Goal: Task Accomplishment & Management: Complete application form

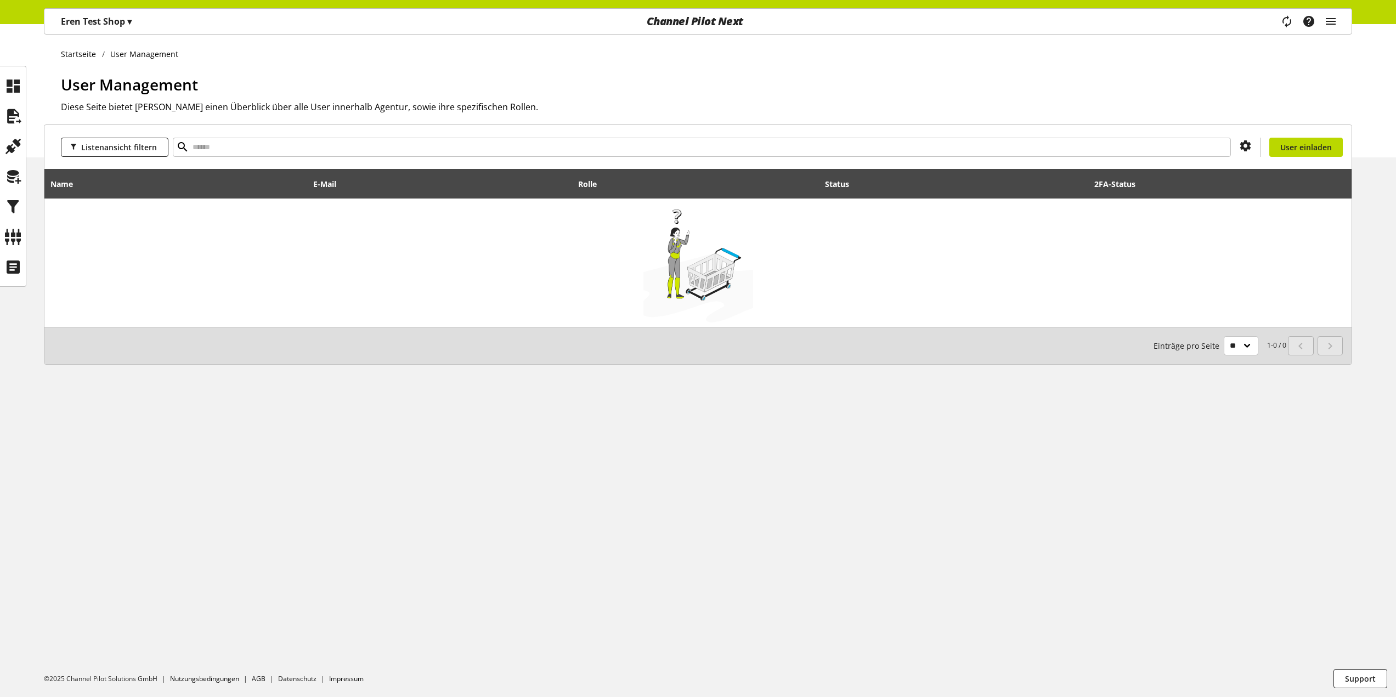
click at [29, 88] on div "Startseite User Management User Management Diese Seite bietet Dir einen Überbli…" at bounding box center [698, 90] width 1396 height 133
click at [22, 87] on div at bounding box center [13, 86] width 26 height 26
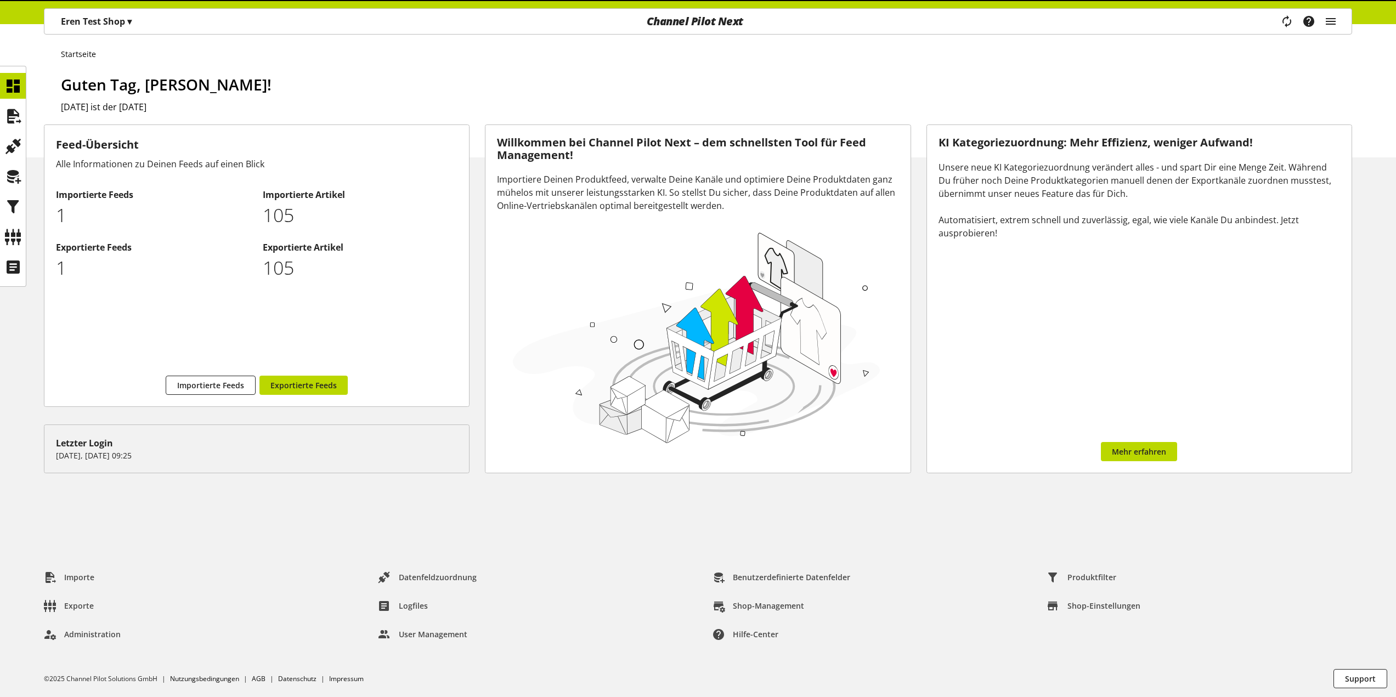
click at [121, 25] on p "Eren Test Shop ▾" at bounding box center [96, 21] width 71 height 13
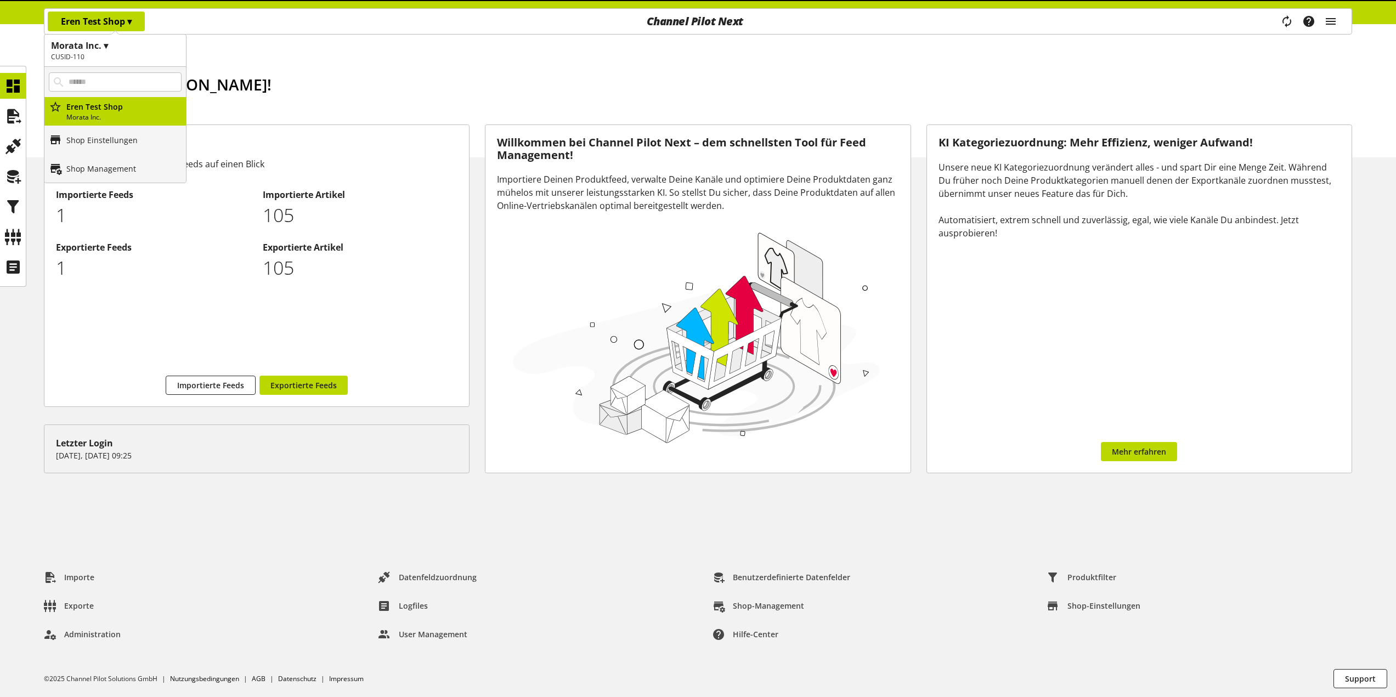
click at [121, 25] on p "Eren Test Shop ▾" at bounding box center [96, 21] width 71 height 13
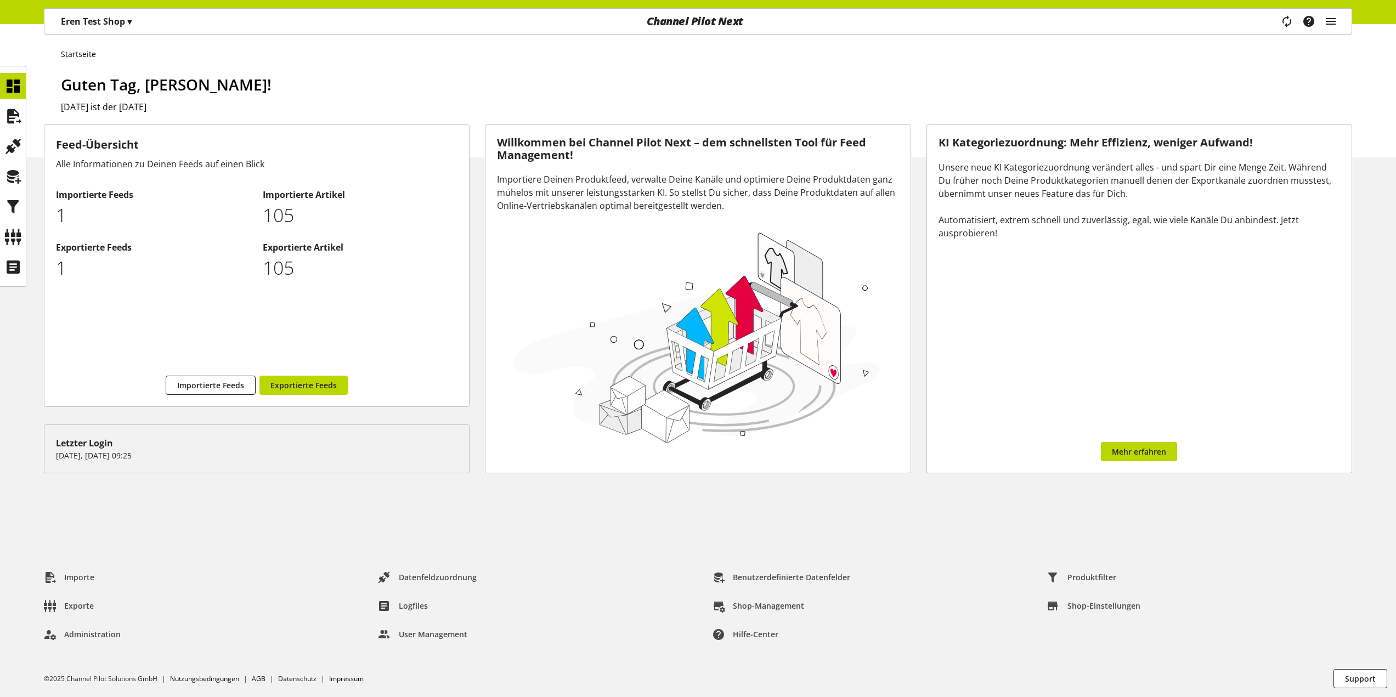
click at [121, 25] on p "Eren Test Shop ▾" at bounding box center [96, 21] width 71 height 13
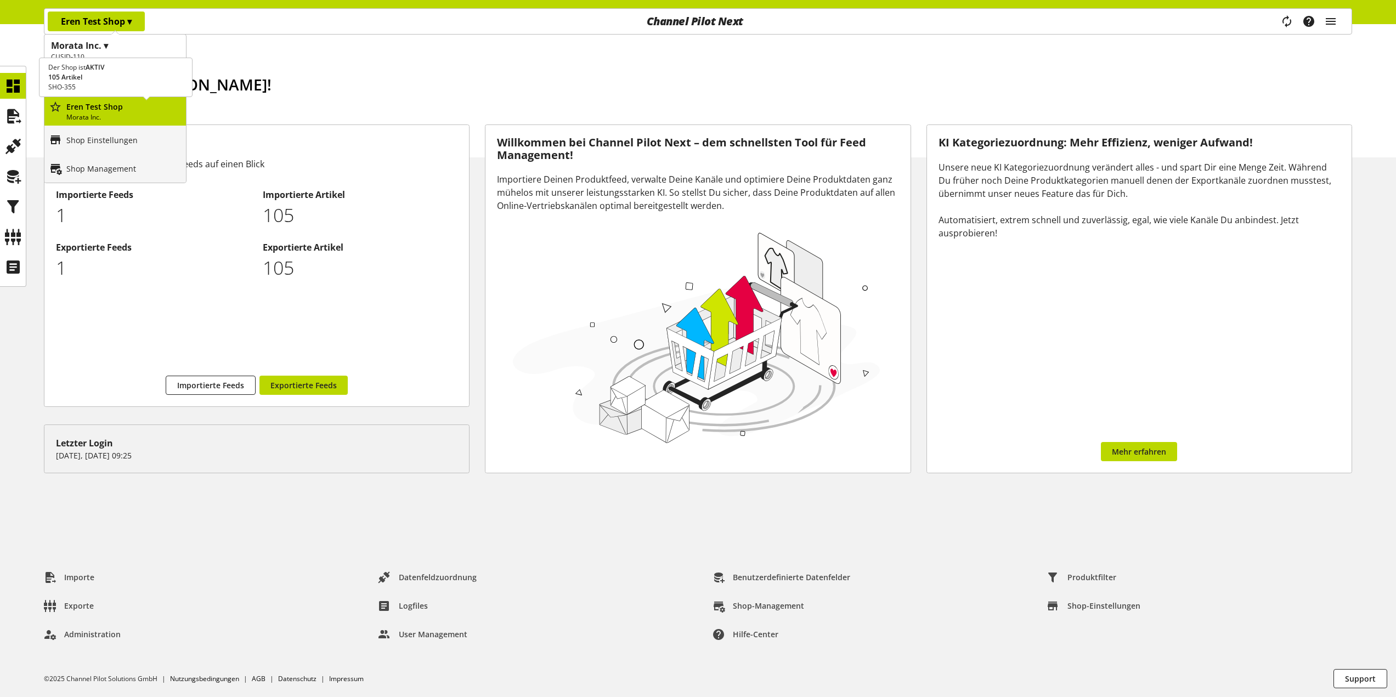
click at [107, 115] on p "Morata Inc." at bounding box center [123, 117] width 115 height 10
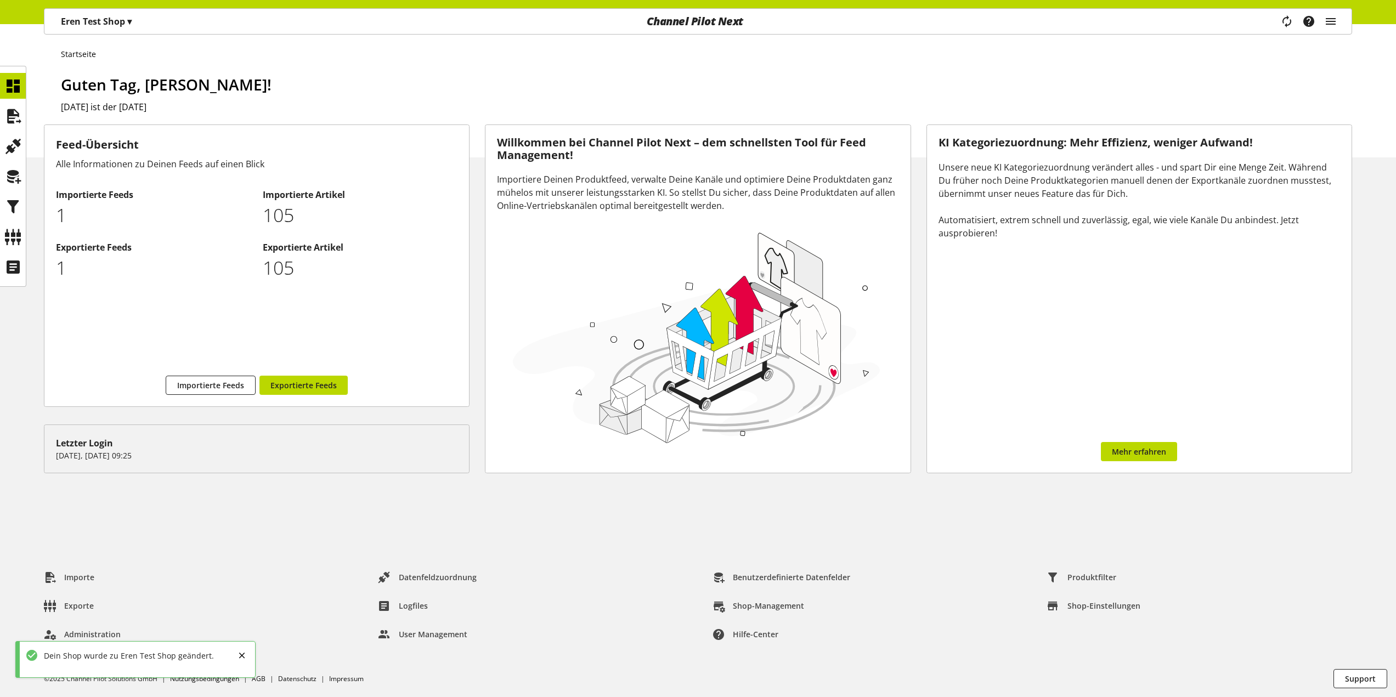
click at [132, 22] on p "Eren Test Shop ▾" at bounding box center [96, 21] width 71 height 13
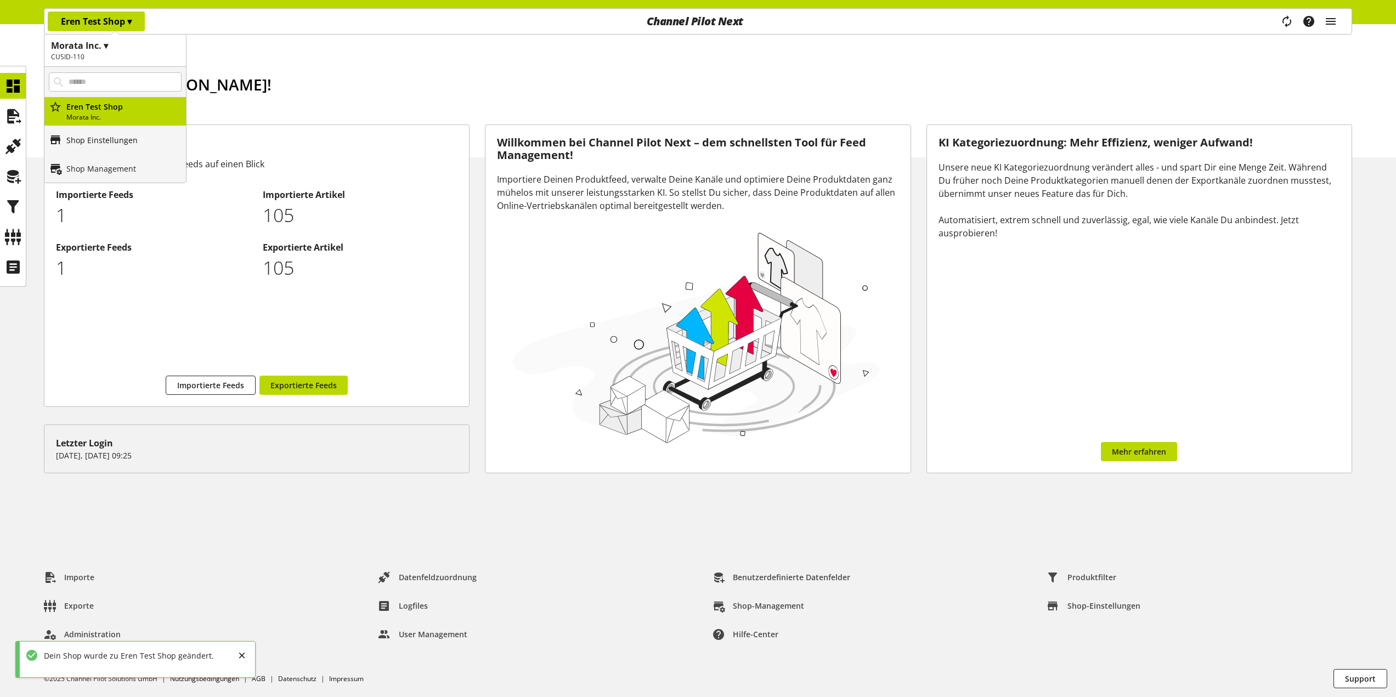
click at [118, 131] on link "Shop Einstellungen" at bounding box center [114, 140] width 141 height 29
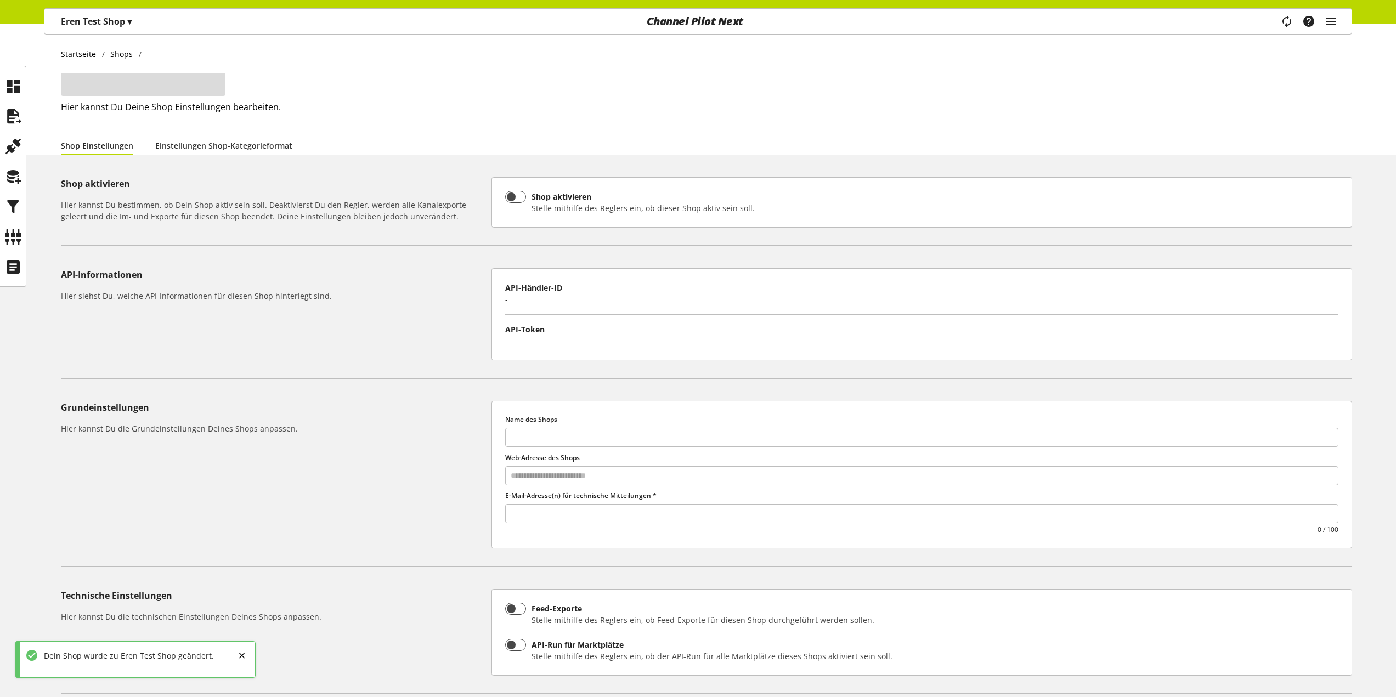
type input "**********"
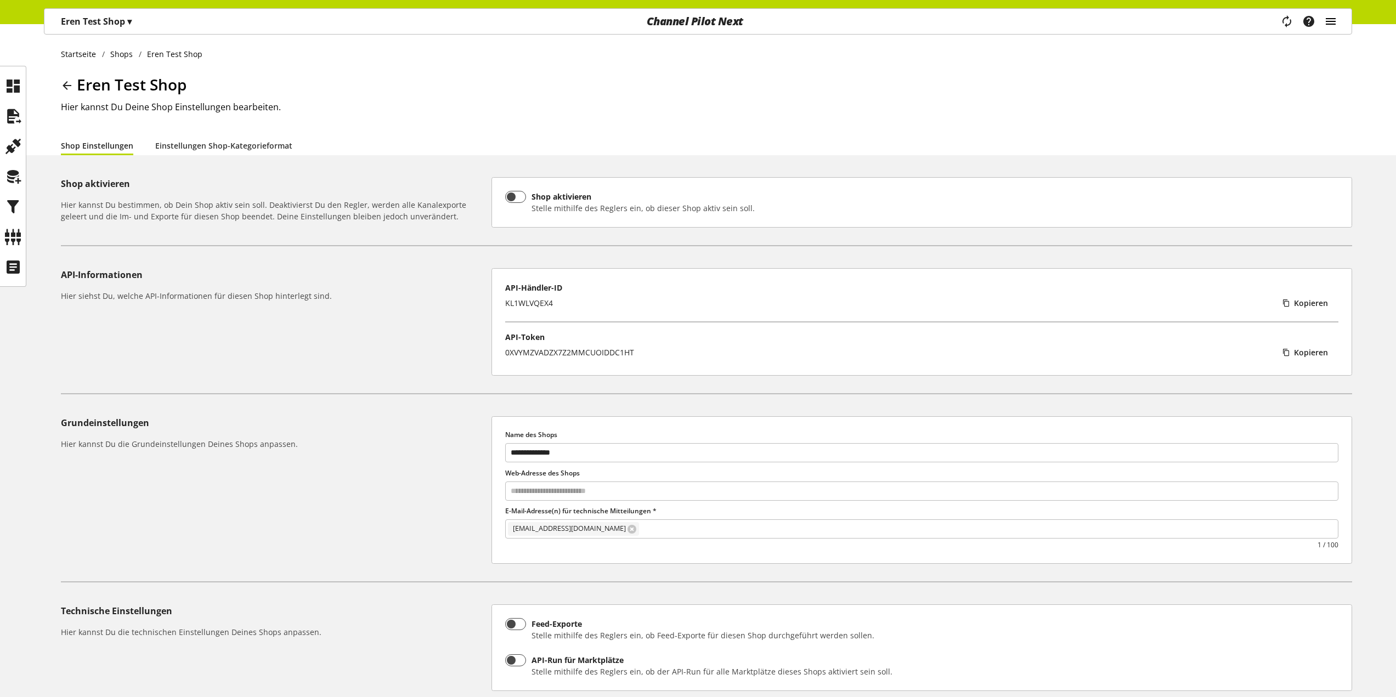
click at [1328, 20] on icon "main navigation" at bounding box center [1330, 22] width 13 height 20
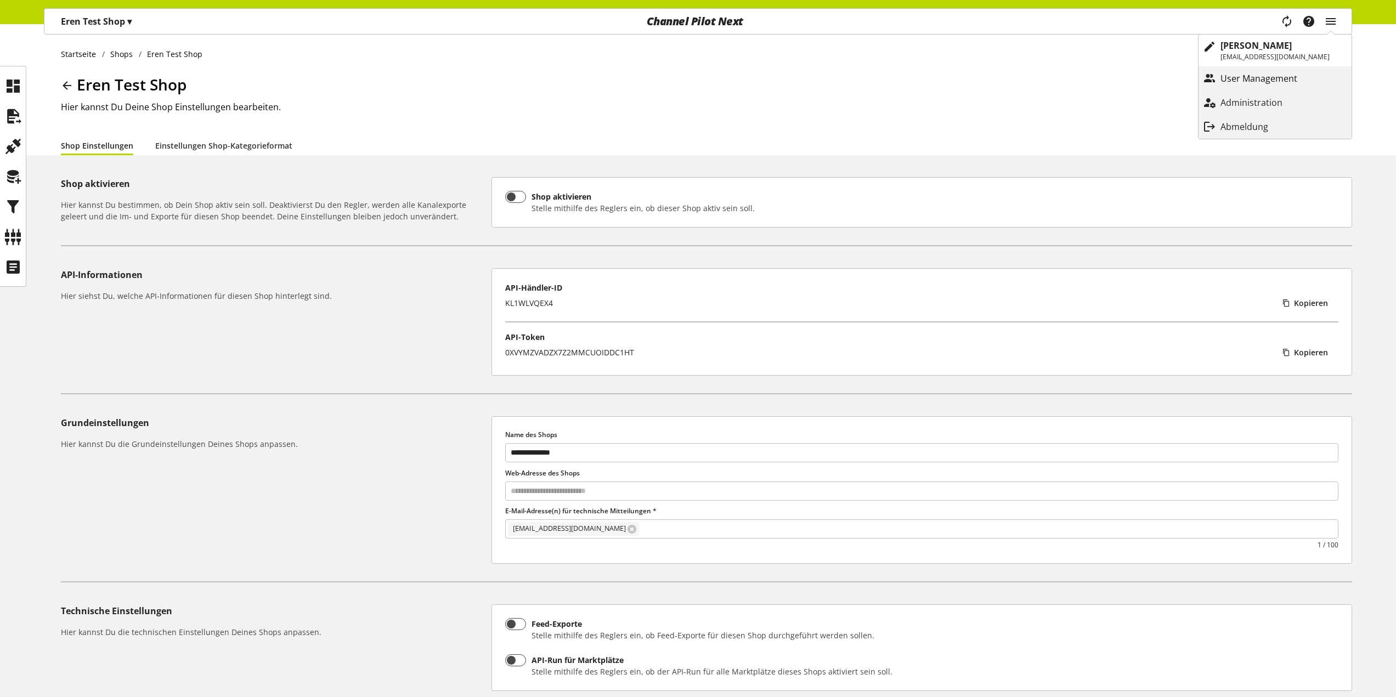
drag, startPoint x: 1250, startPoint y: 92, endPoint x: 1245, endPoint y: 88, distance: 6.3
click at [1247, 90] on link "Administration" at bounding box center [1274, 102] width 153 height 24
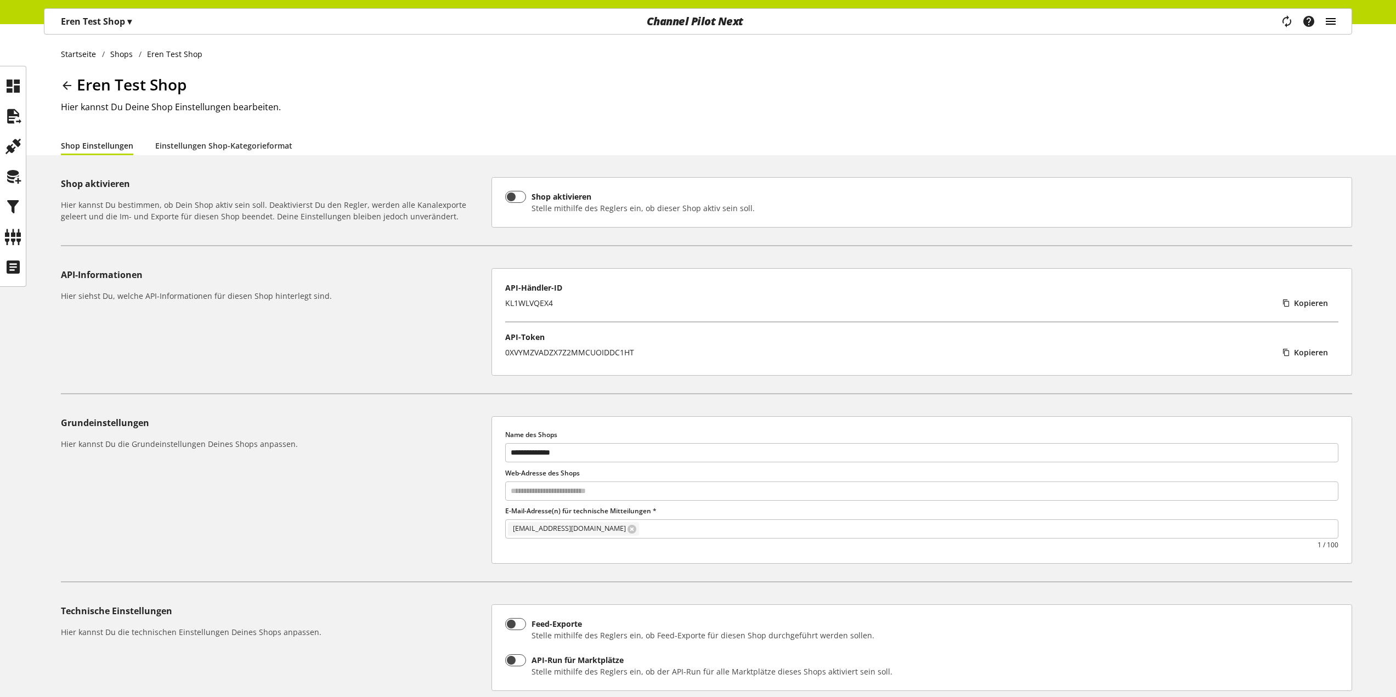
click at [1335, 19] on icon "main navigation" at bounding box center [1330, 22] width 13 height 20
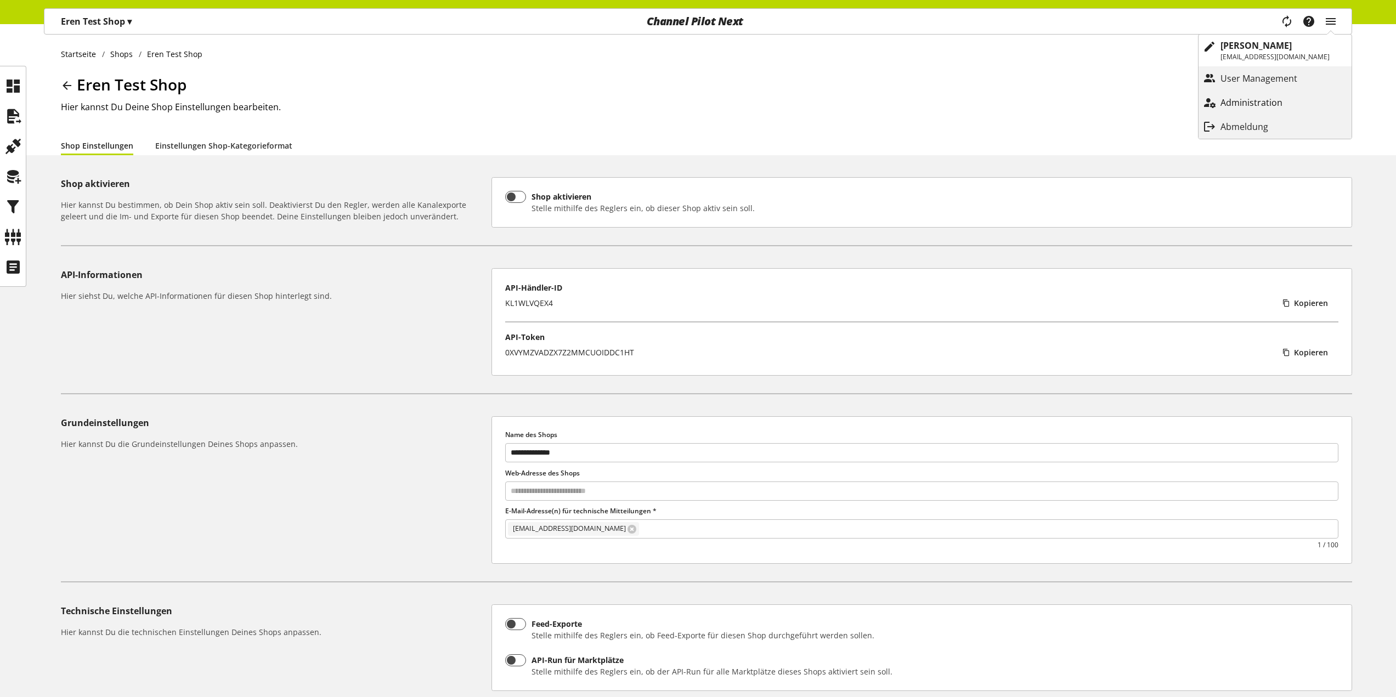
click at [1270, 99] on p "Administration" at bounding box center [1262, 102] width 84 height 13
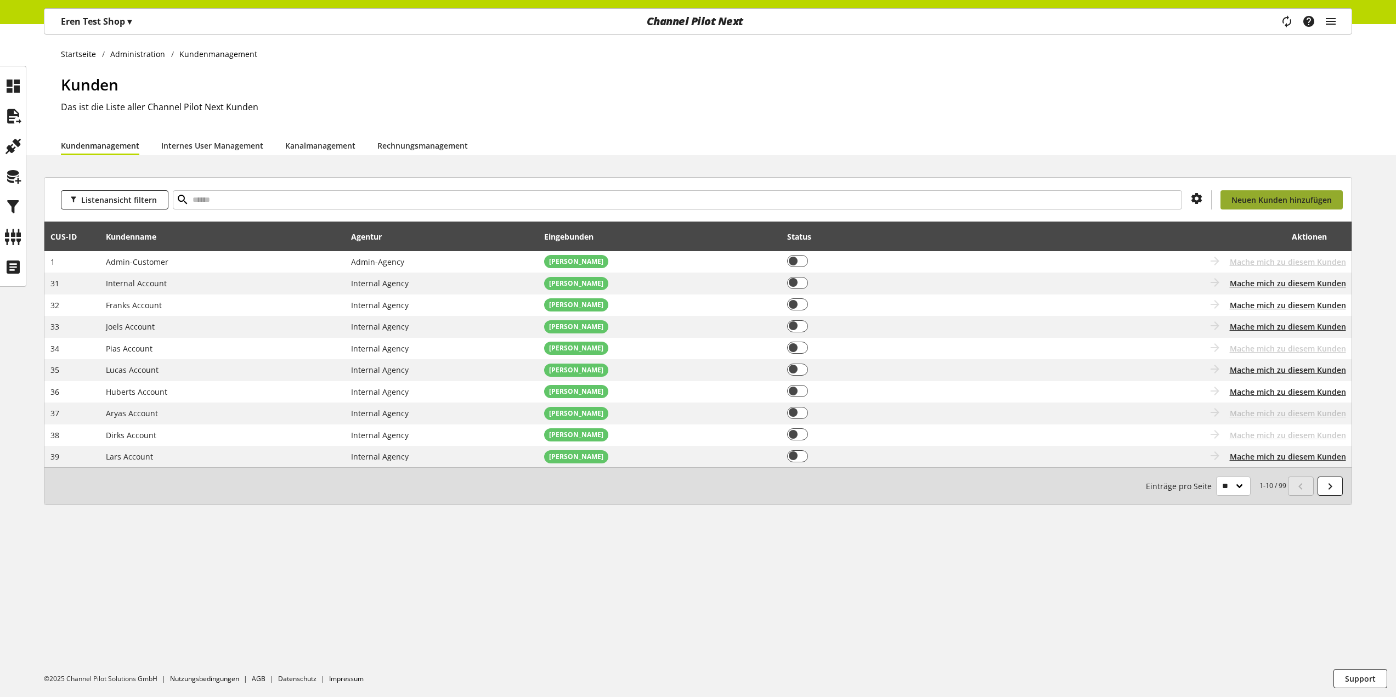
click at [1268, 200] on span "Neuen Kunden hinzufügen" at bounding box center [1281, 200] width 100 height 12
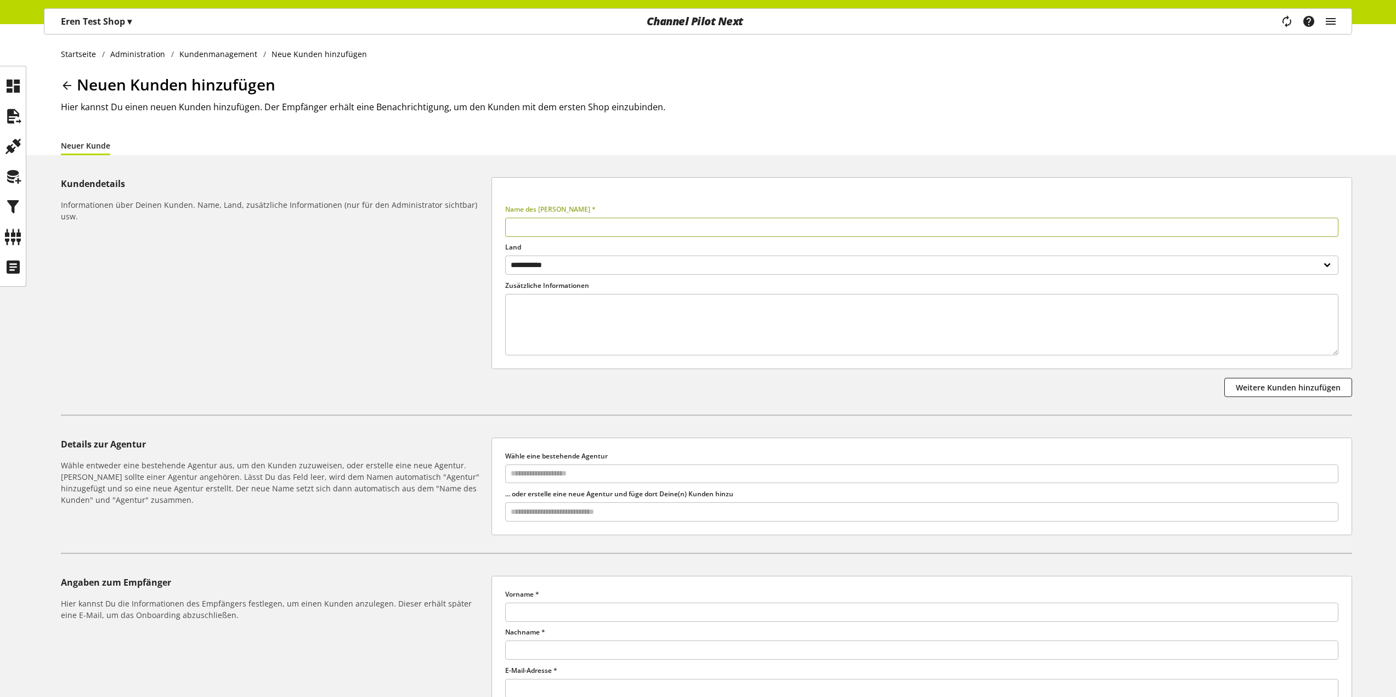
click at [70, 87] on icon at bounding box center [66, 86] width 13 height 20
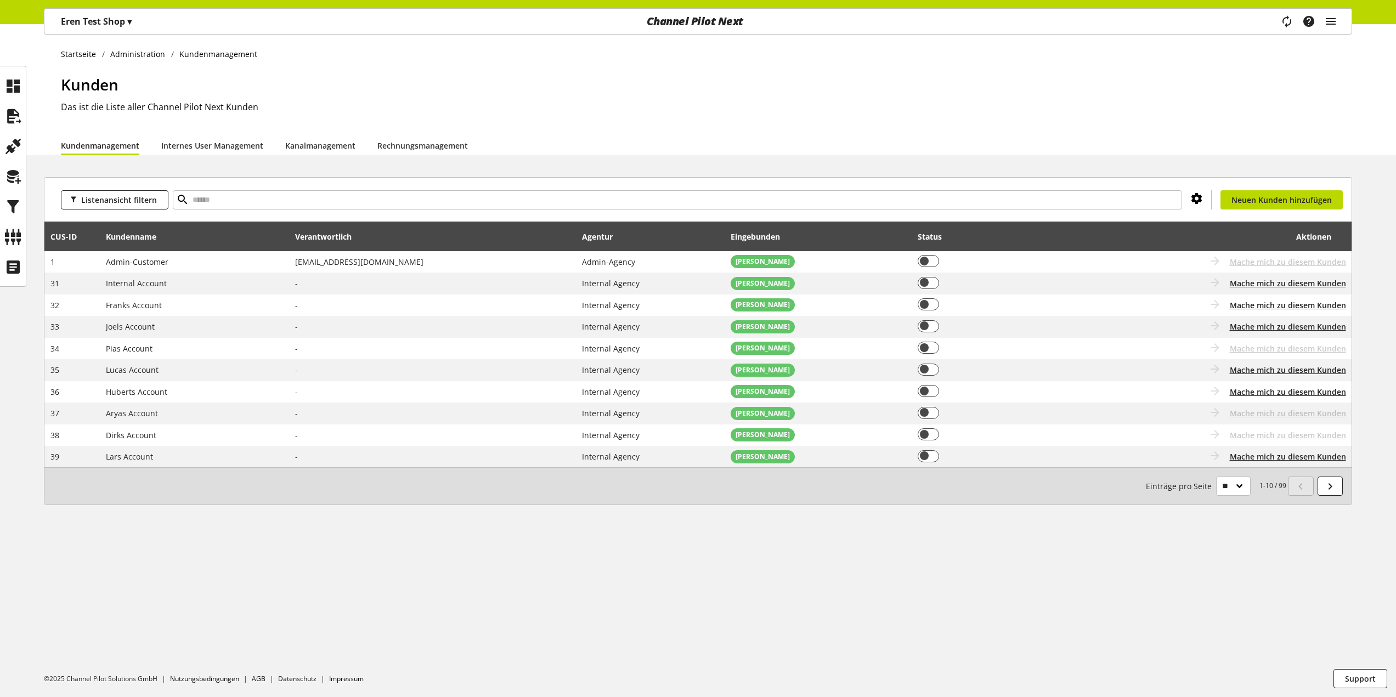
click at [1201, 201] on icon at bounding box center [1196, 199] width 13 height 20
click at [1205, 139] on div "Kundenmanagement Internes User Management Kanalmanagement Rechnungsmanagement" at bounding box center [706, 145] width 1291 height 20
click at [1247, 201] on span "Neuen Kunden hinzufügen" at bounding box center [1281, 200] width 100 height 12
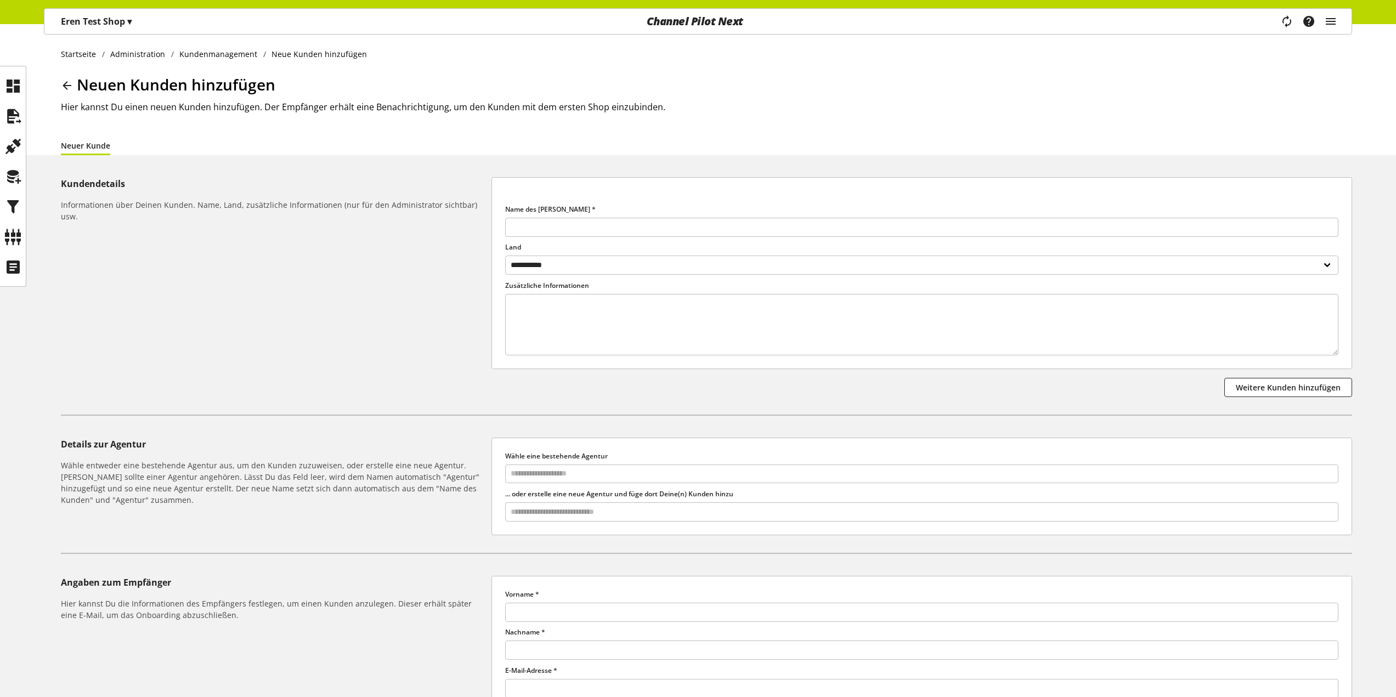
click at [72, 84] on icon at bounding box center [66, 86] width 13 height 20
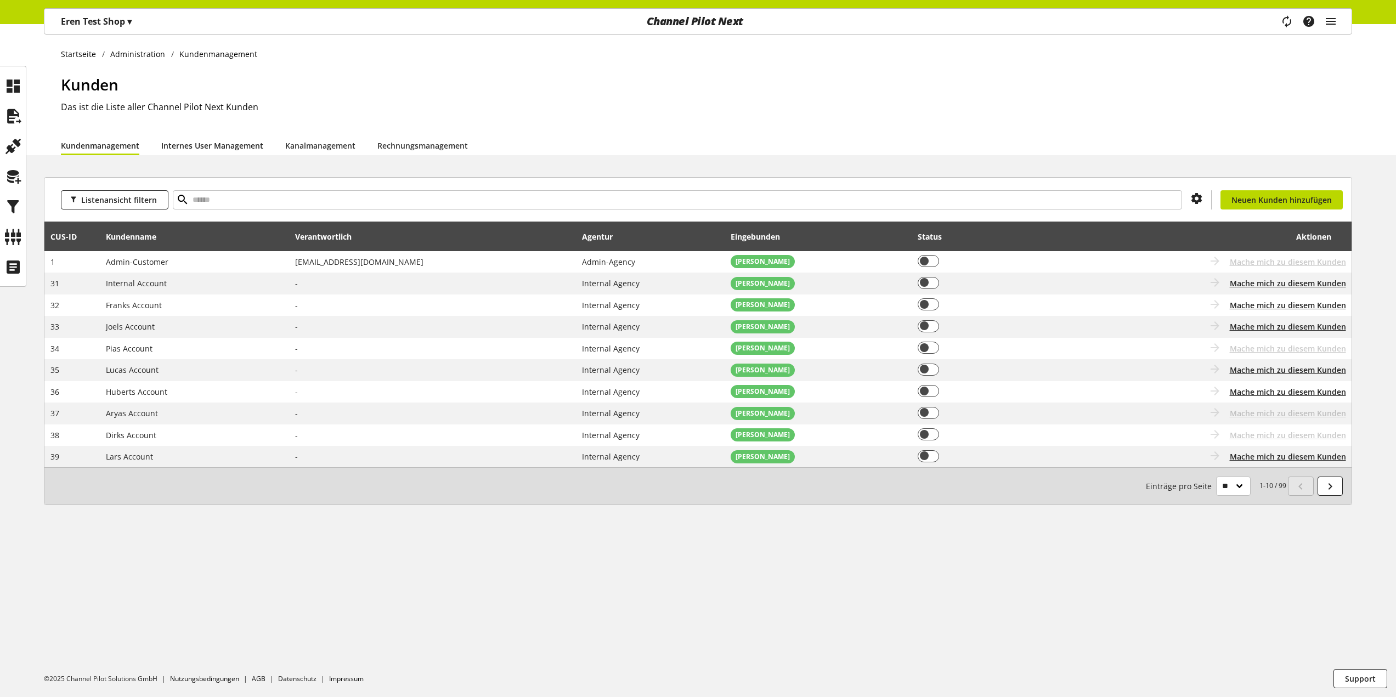
click at [228, 151] on link "Internes User Management" at bounding box center [212, 146] width 102 height 12
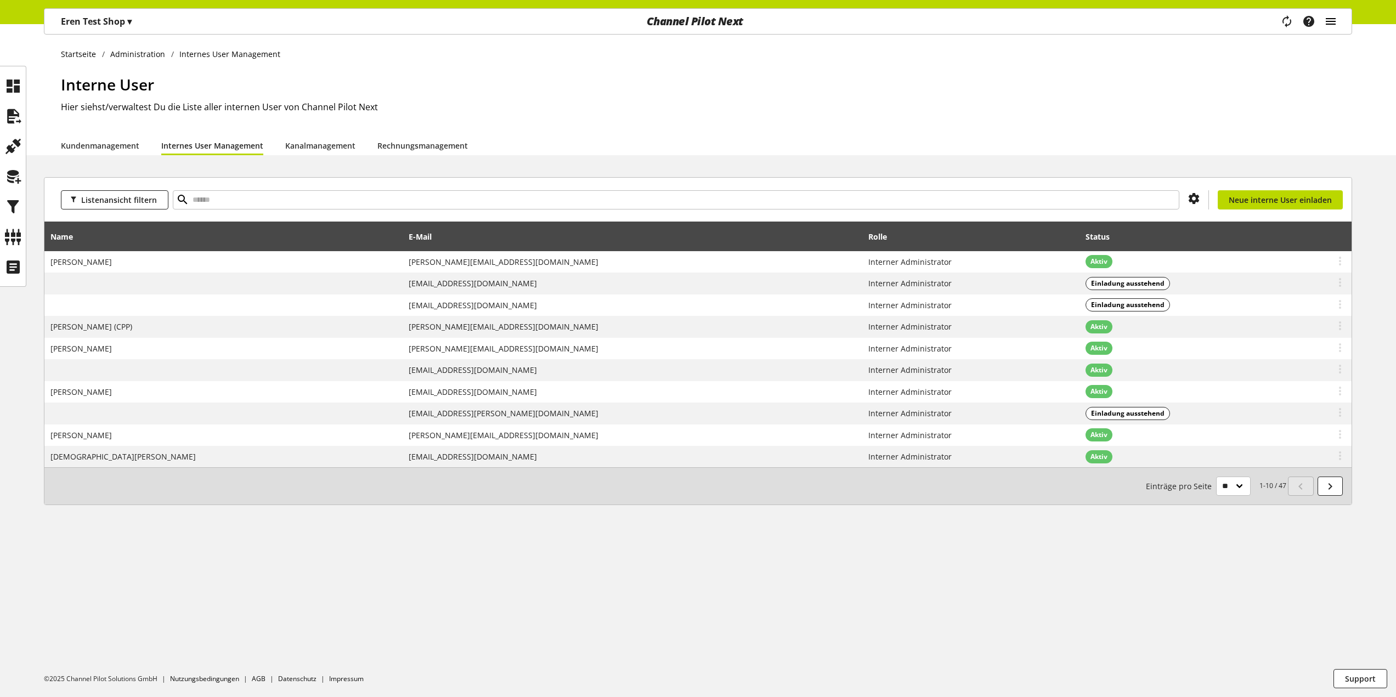
click at [1331, 18] on icon "main navigation" at bounding box center [1330, 22] width 13 height 20
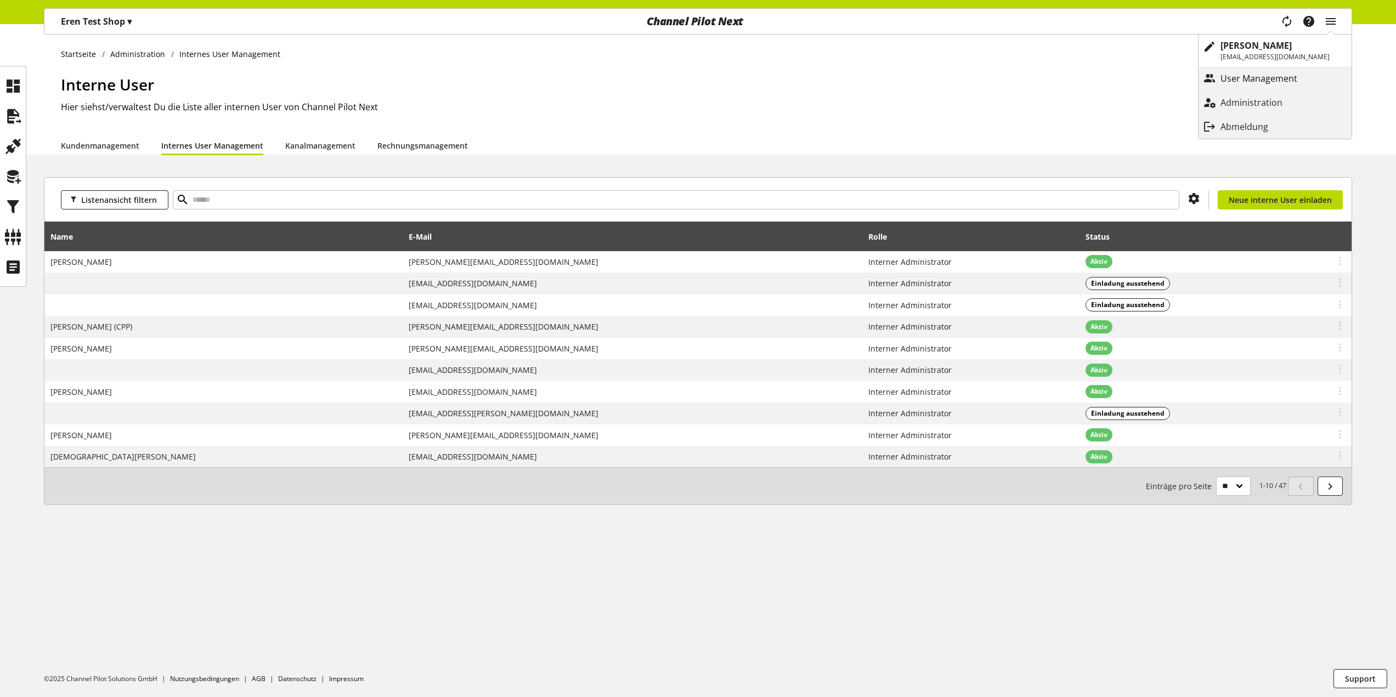
click at [1260, 80] on p "User Management" at bounding box center [1269, 78] width 99 height 13
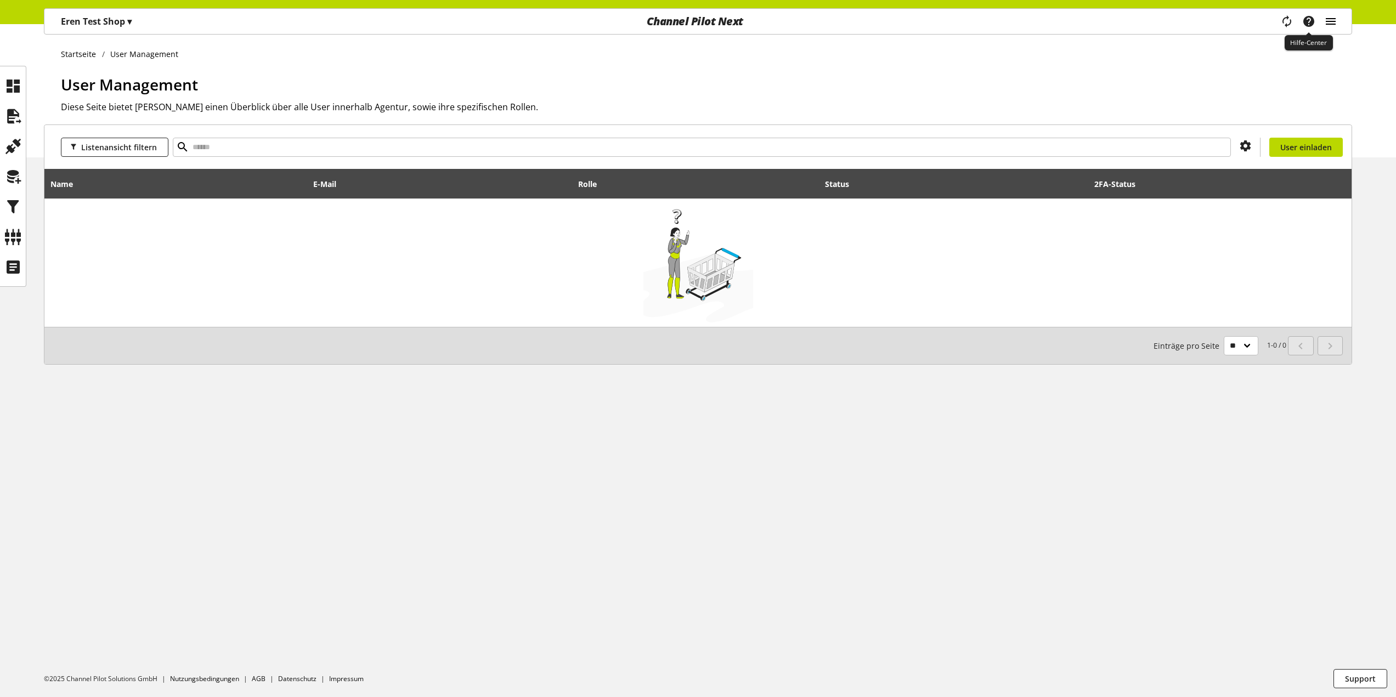
click at [1325, 16] on icon "main navigation" at bounding box center [1330, 22] width 13 height 20
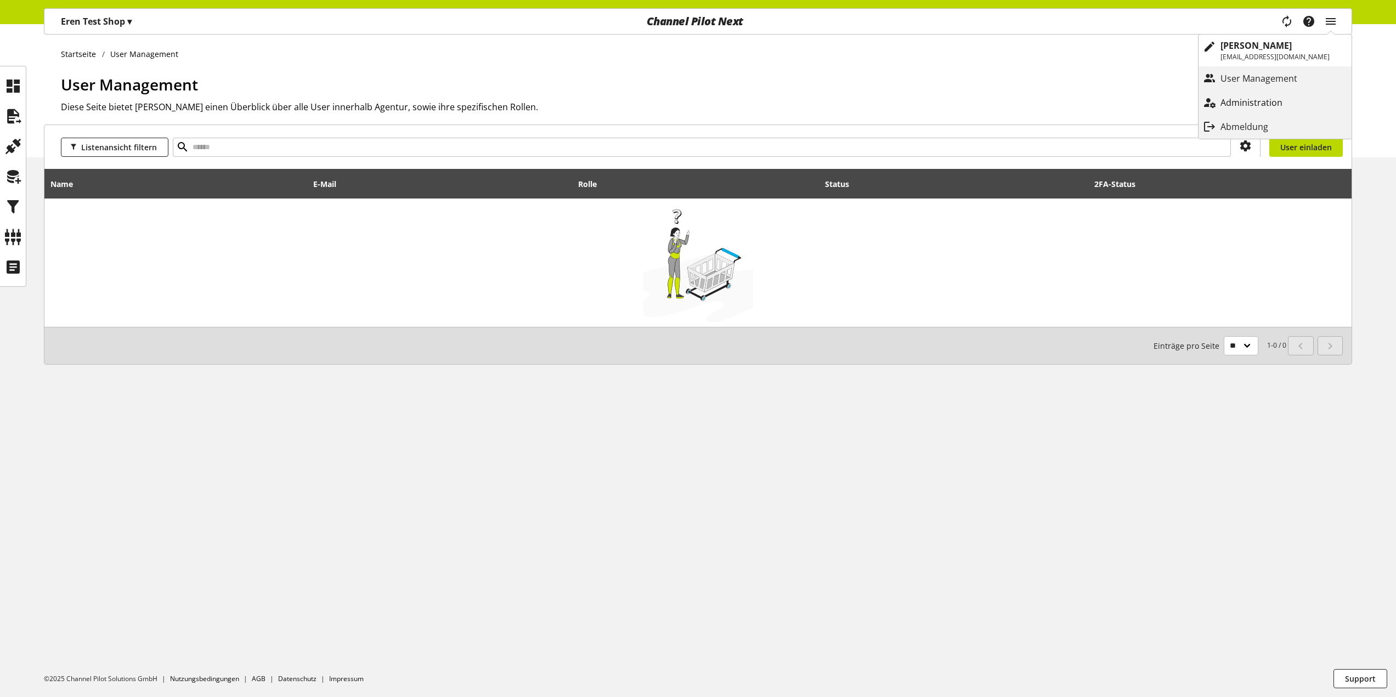
click at [1257, 95] on link "Administration" at bounding box center [1274, 103] width 153 height 20
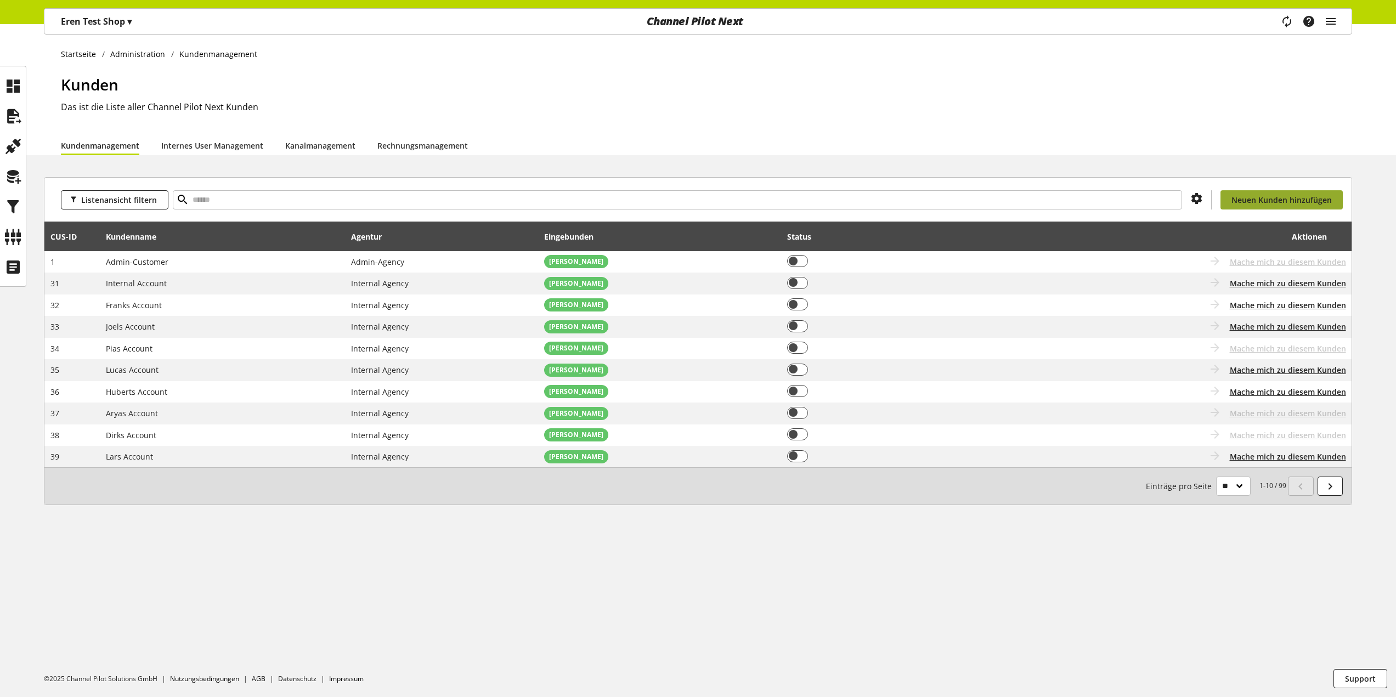
click at [1236, 195] on span "Neuen Kunden hinzufügen" at bounding box center [1281, 200] width 100 height 12
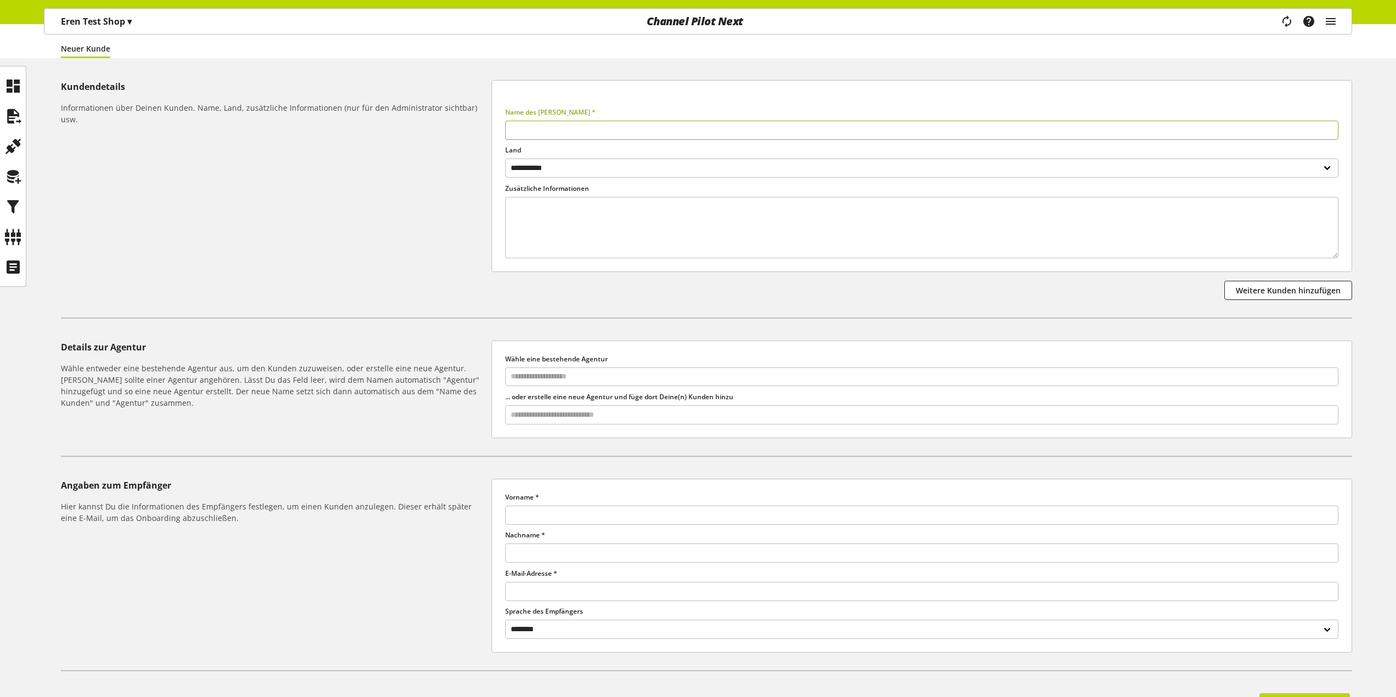
scroll to position [193, 0]
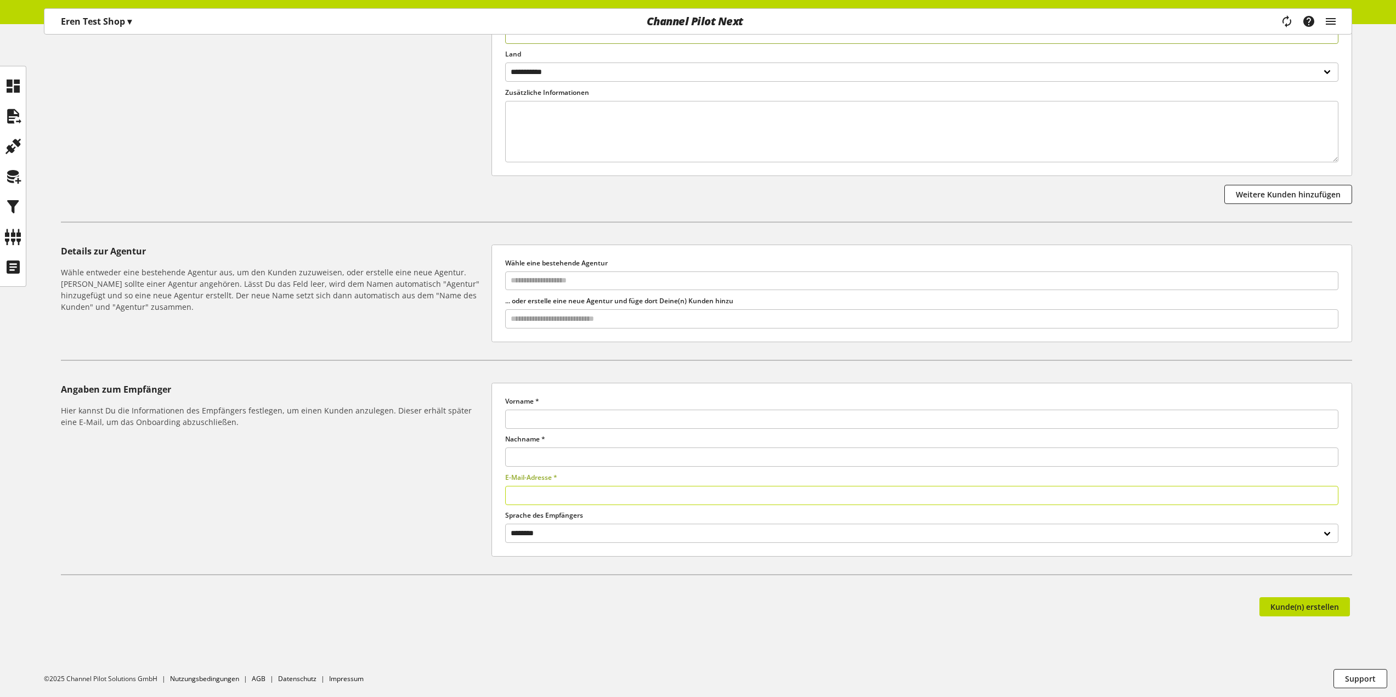
click at [535, 492] on input "text" at bounding box center [921, 495] width 833 height 19
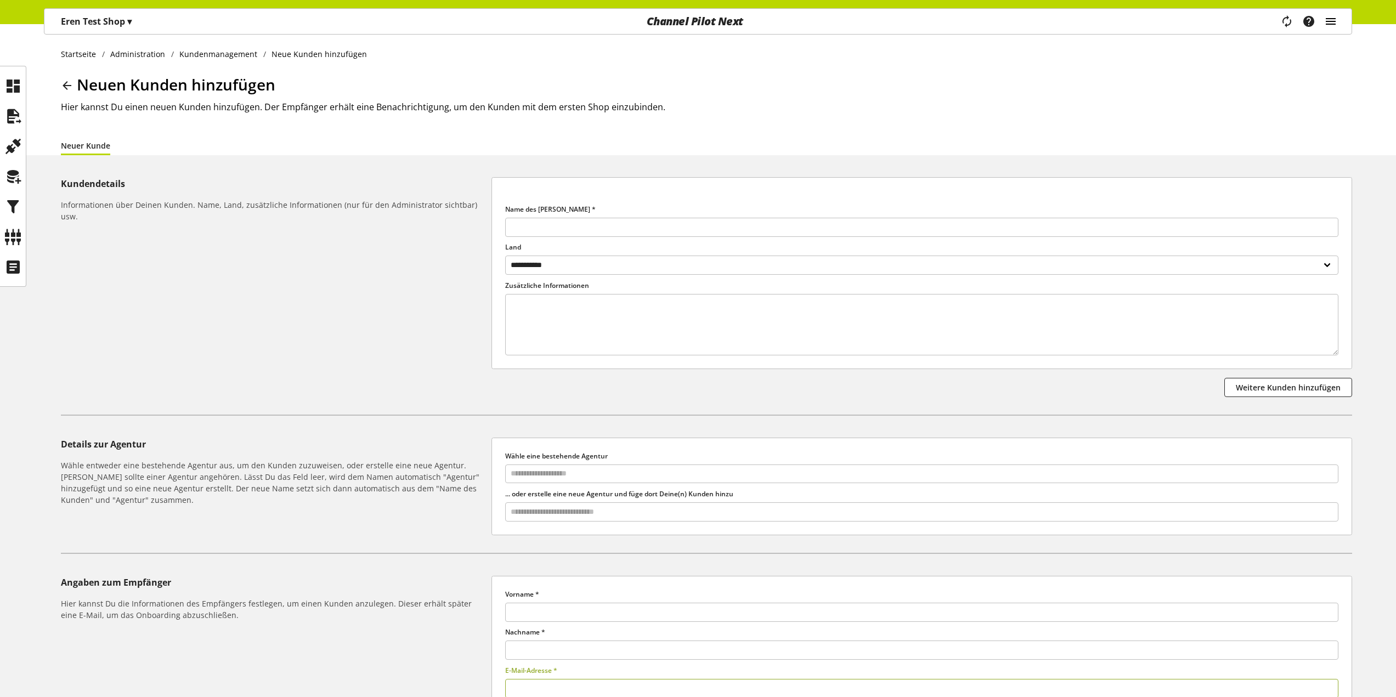
click at [1332, 18] on icon "main navigation" at bounding box center [1330, 22] width 13 height 20
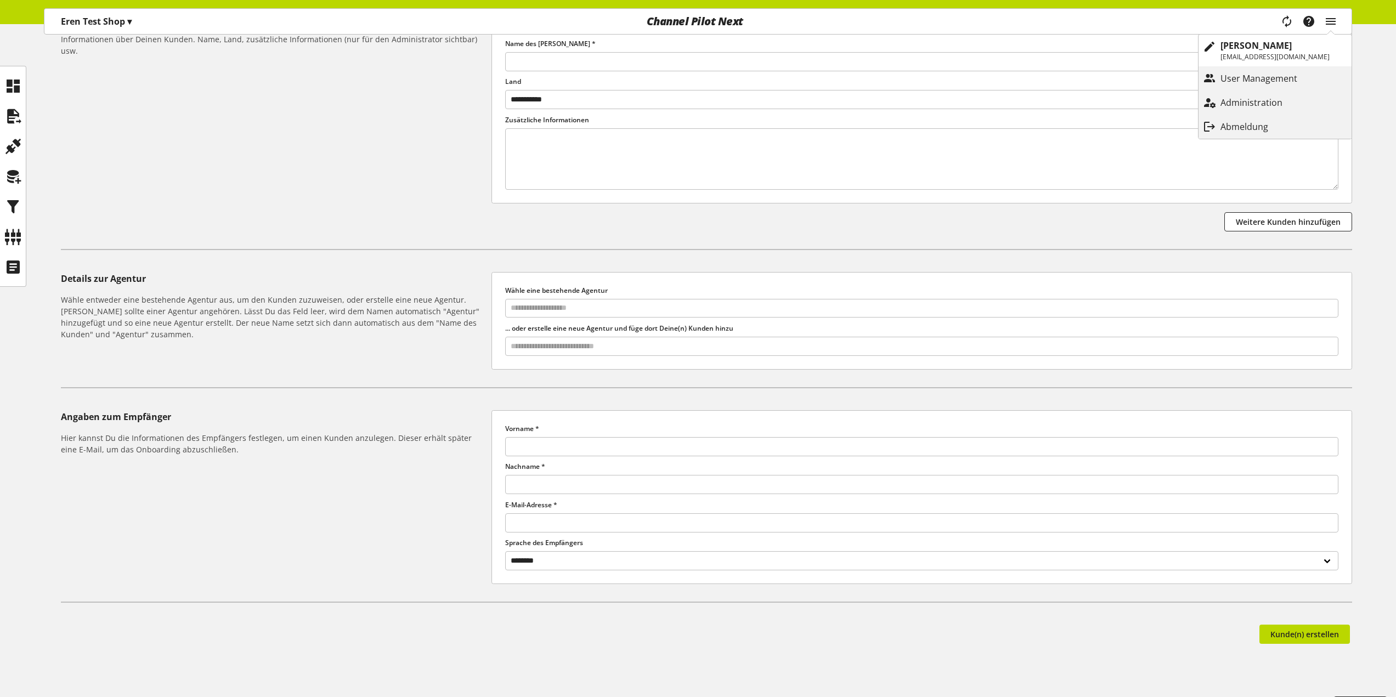
scroll to position [193, 0]
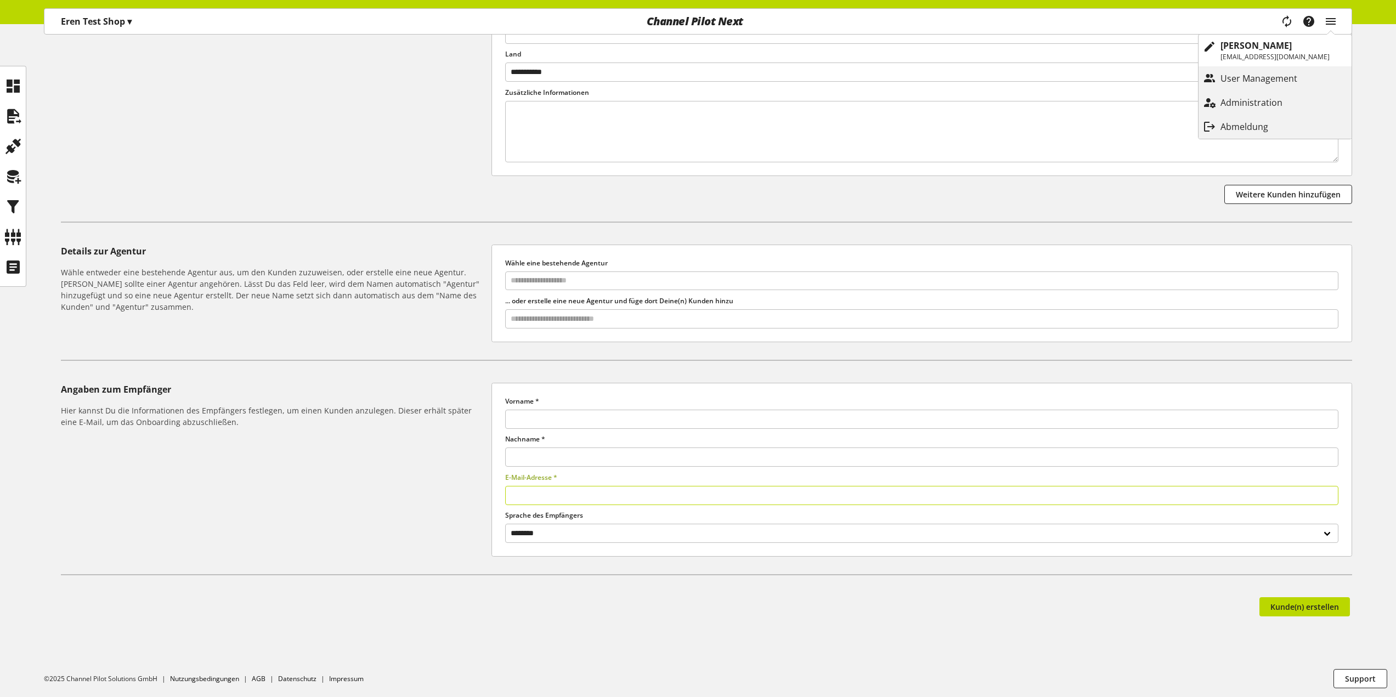
click at [553, 495] on input "text" at bounding box center [921, 495] width 833 height 19
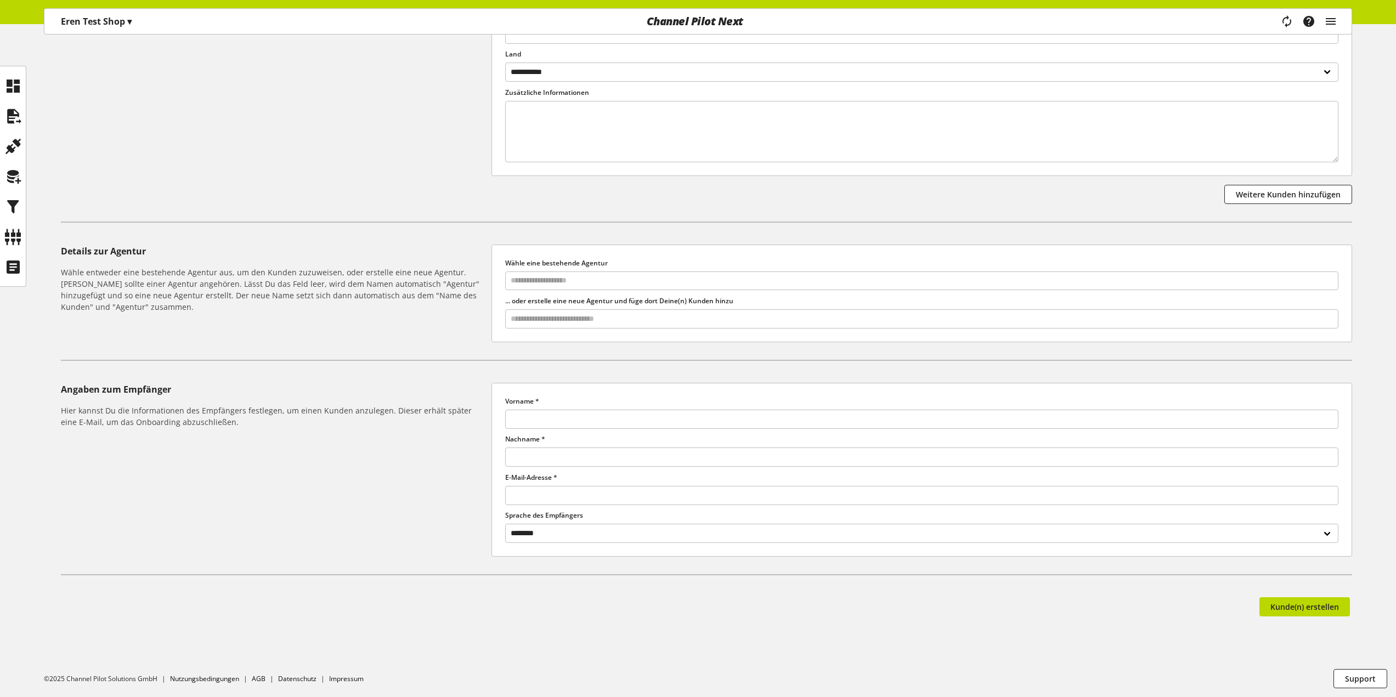
click at [375, 427] on h6 "Hier kannst Du die Informationen des Empfängers festlegen, um einen Kunden anzu…" at bounding box center [274, 416] width 426 height 23
click at [609, 499] on input "text" at bounding box center [921, 495] width 833 height 19
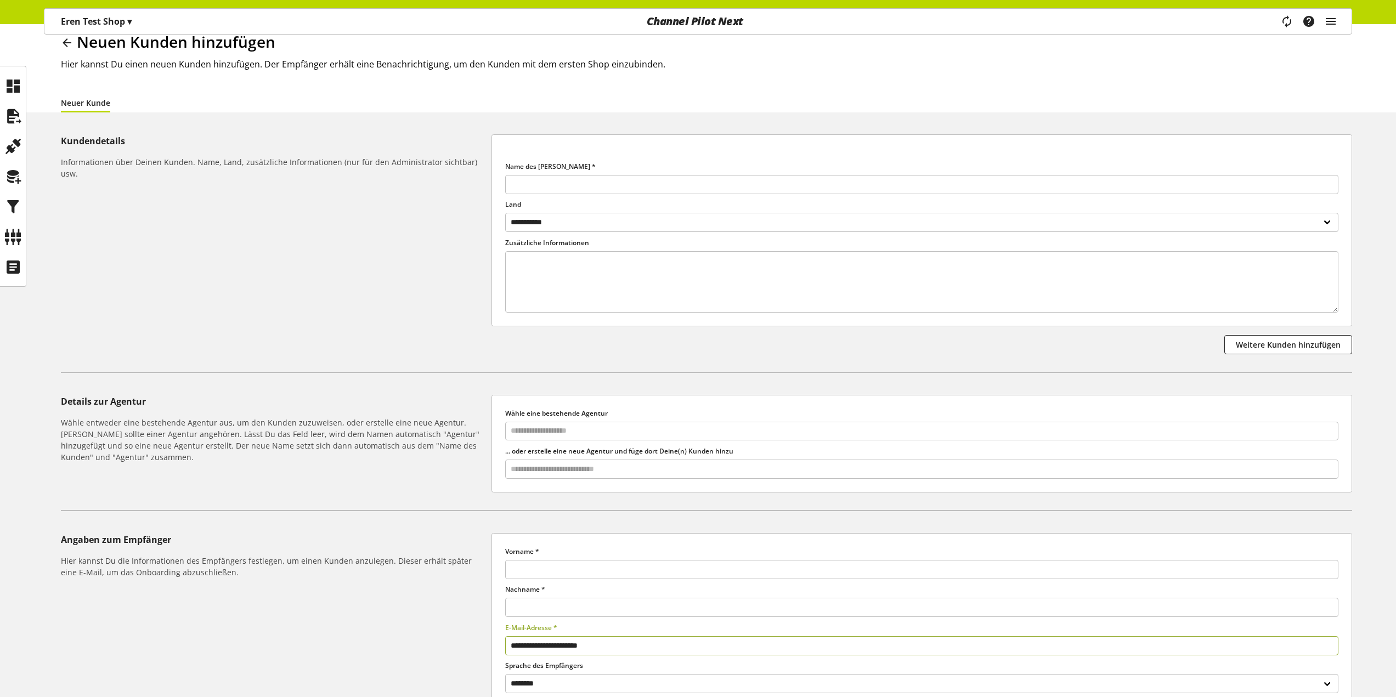
scroll to position [0, 0]
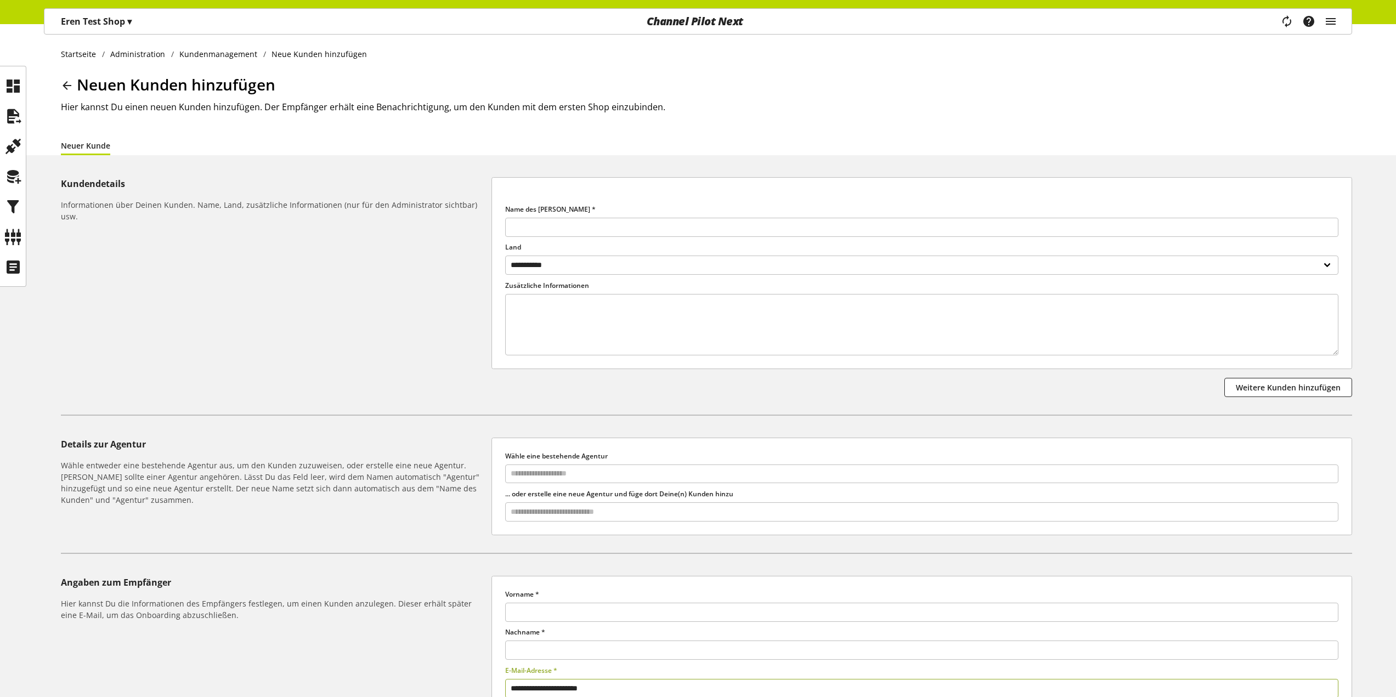
type input "**********"
click at [64, 84] on icon at bounding box center [66, 86] width 13 height 20
